Goal: Register for event/course

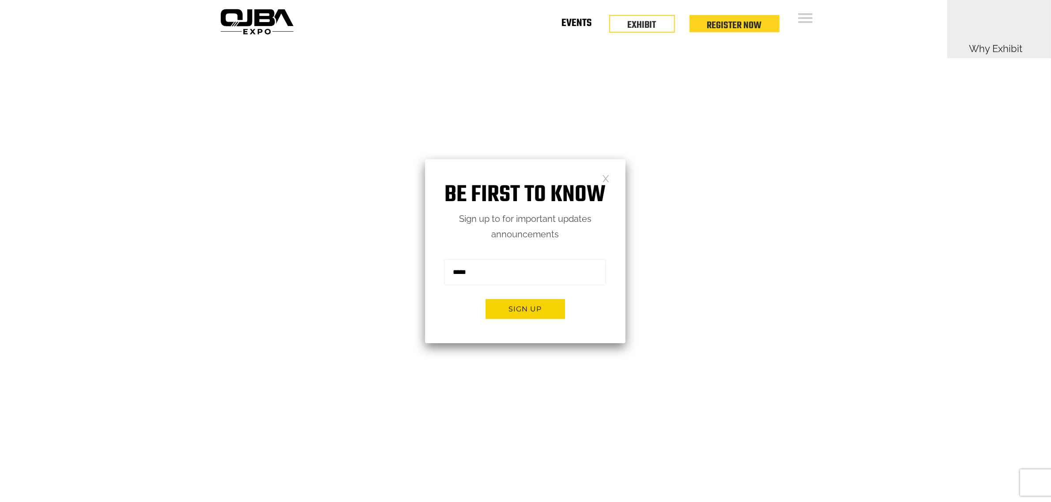
click at [586, 26] on link "Events" at bounding box center [576, 24] width 30 height 3
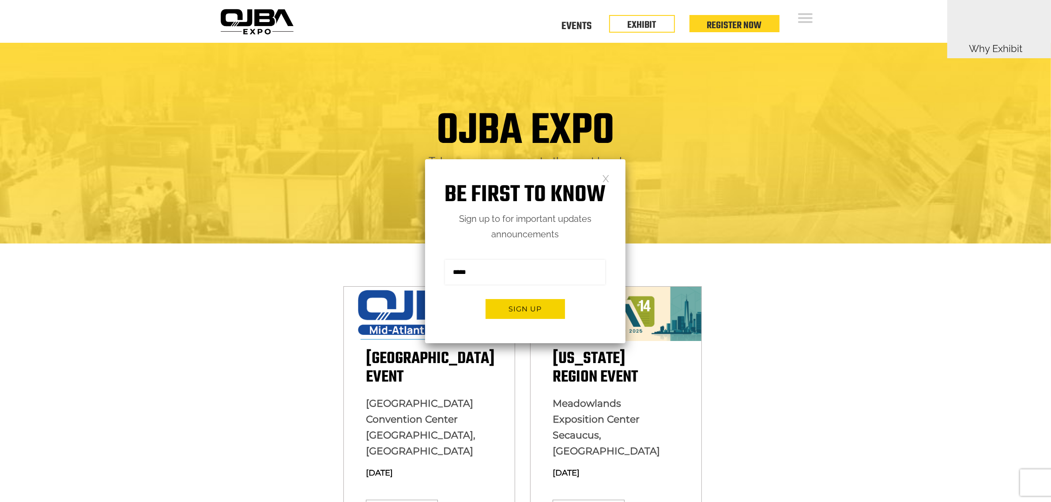
click at [609, 169] on div "Be first to know Sign up to for important updates announcements Sign me up for …" at bounding box center [525, 251] width 200 height 184
click at [605, 181] on link at bounding box center [606, 178] width 8 height 8
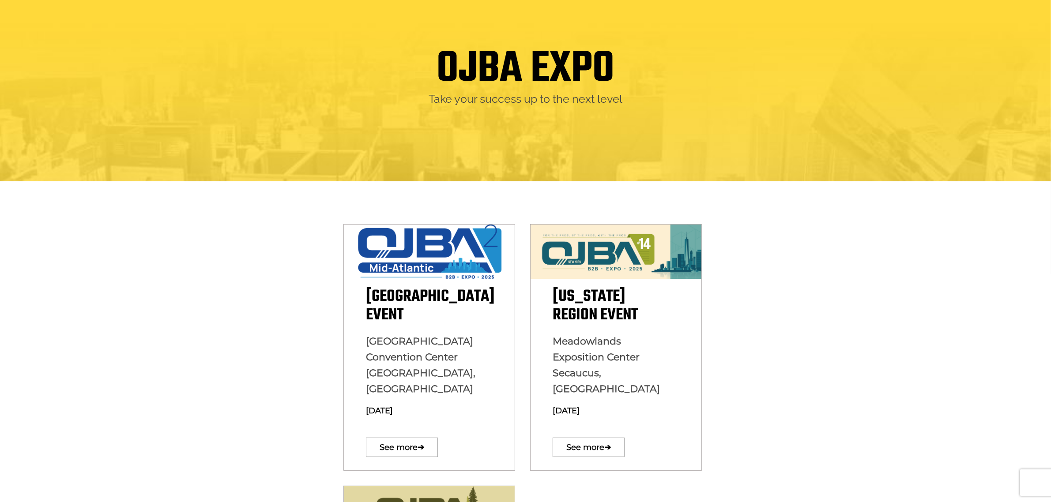
scroll to position [165, 0]
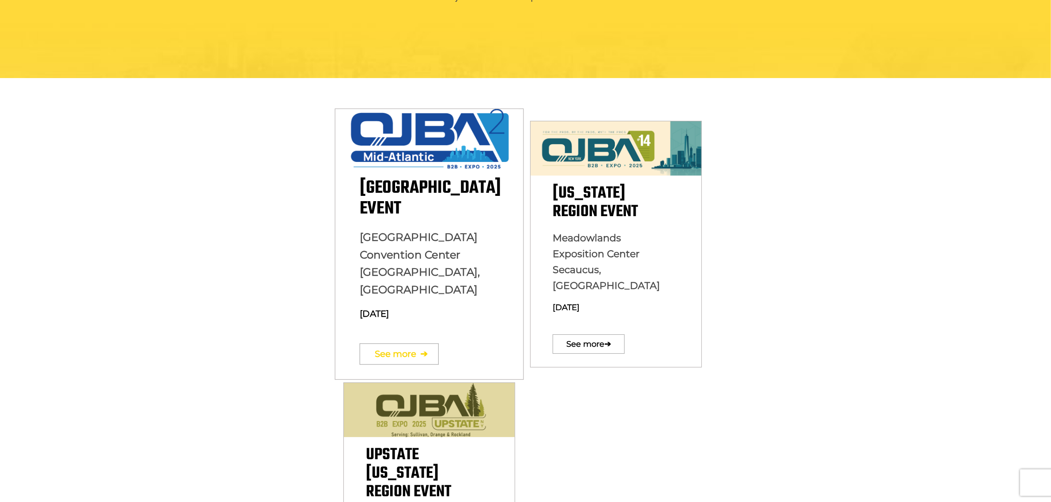
click at [407, 343] on link "See more ➔" at bounding box center [398, 353] width 79 height 21
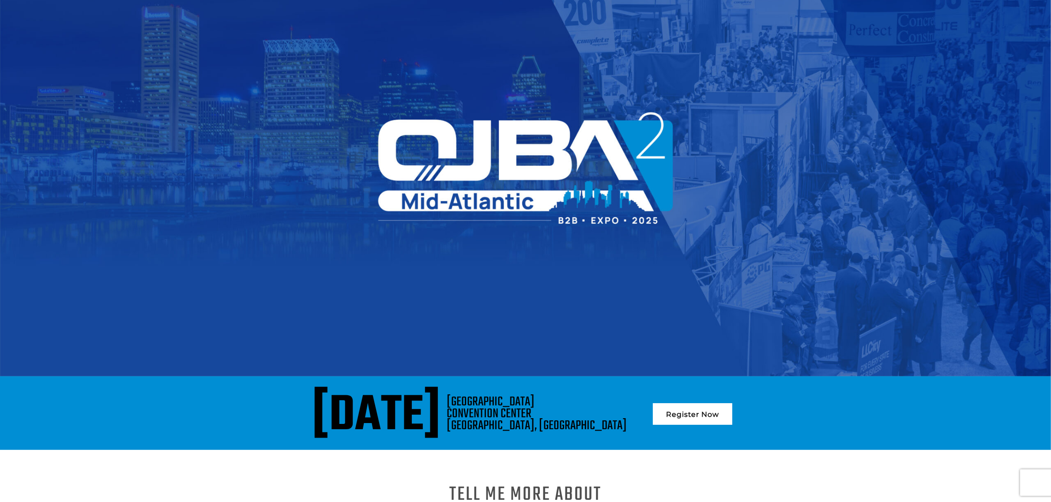
scroll to position [165, 0]
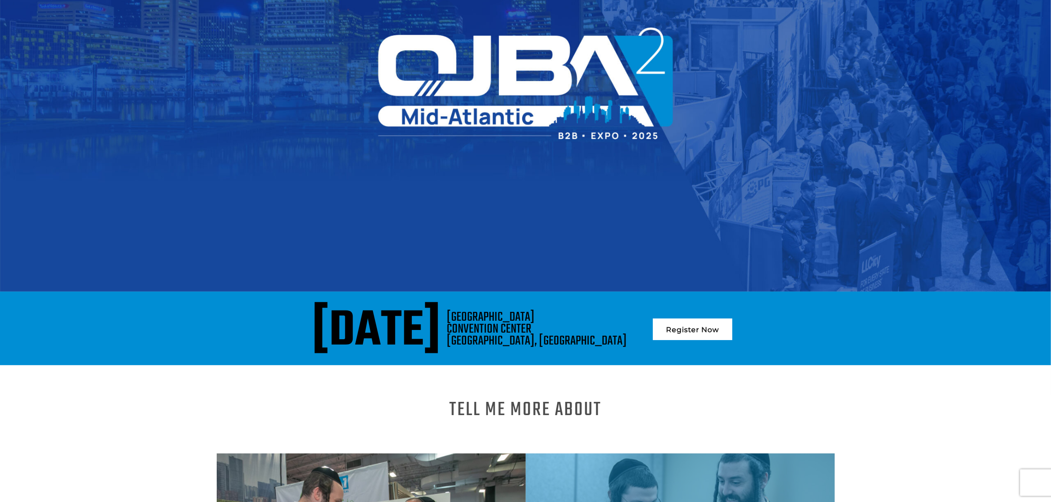
click at [729, 329] on link "Register Now" at bounding box center [692, 330] width 79 height 22
